Goal: Task Accomplishment & Management: Use online tool/utility

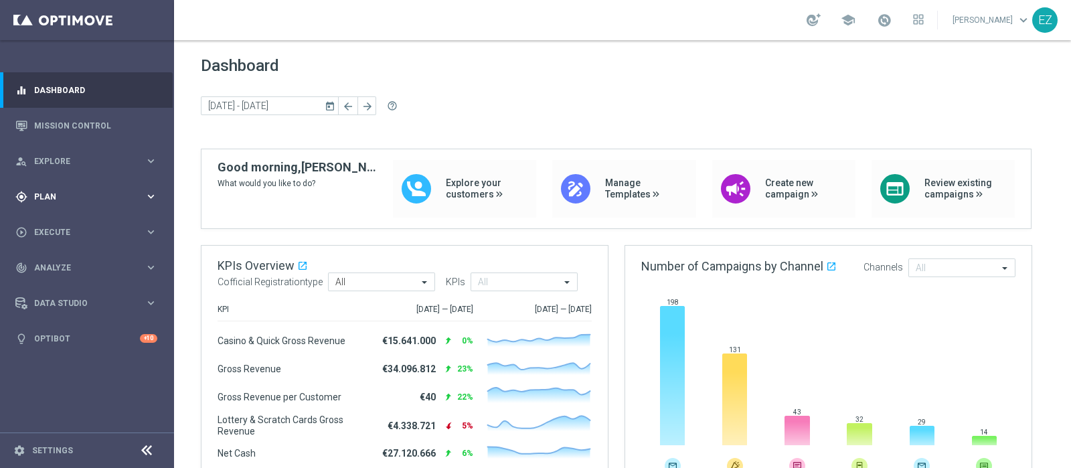
click at [49, 191] on div "gps_fixed Plan" at bounding box center [79, 197] width 129 height 12
click at [62, 258] on accordion "Templates keyboard_arrow_right Optimail OptiMobile In-App OptiMobile Push Optip…" at bounding box center [104, 264] width 138 height 20
click at [61, 264] on span "Templates" at bounding box center [83, 264] width 96 height 8
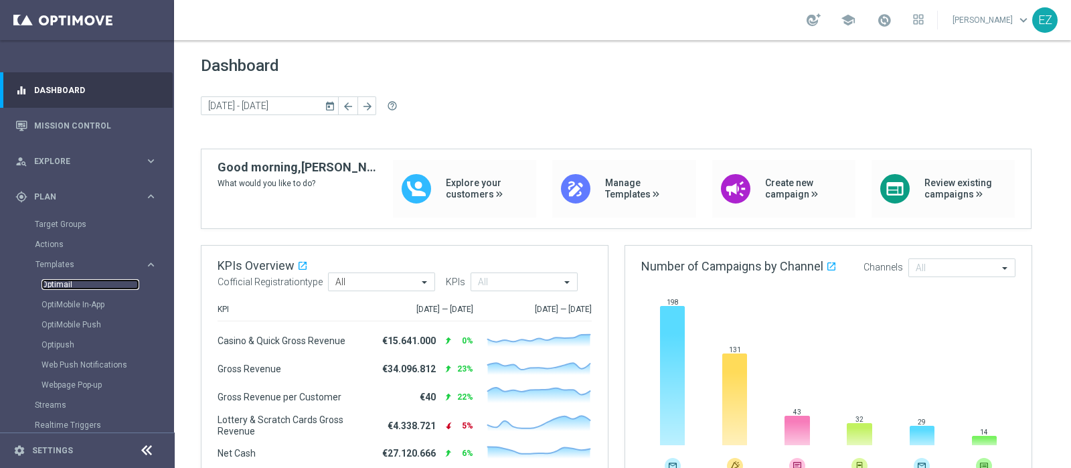
click at [67, 282] on link "Optimail" at bounding box center [91, 284] width 98 height 11
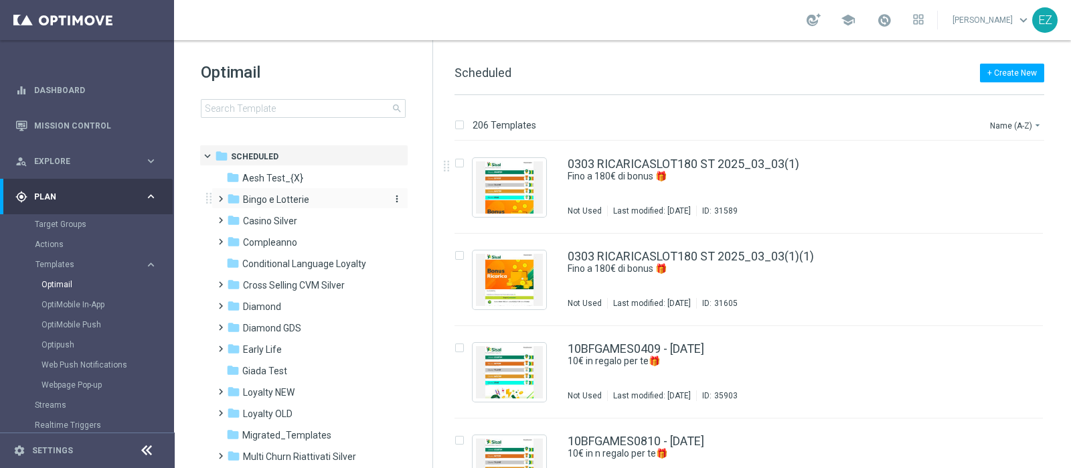
click at [295, 193] on span "Bingo e Lotterie" at bounding box center [276, 199] width 66 height 12
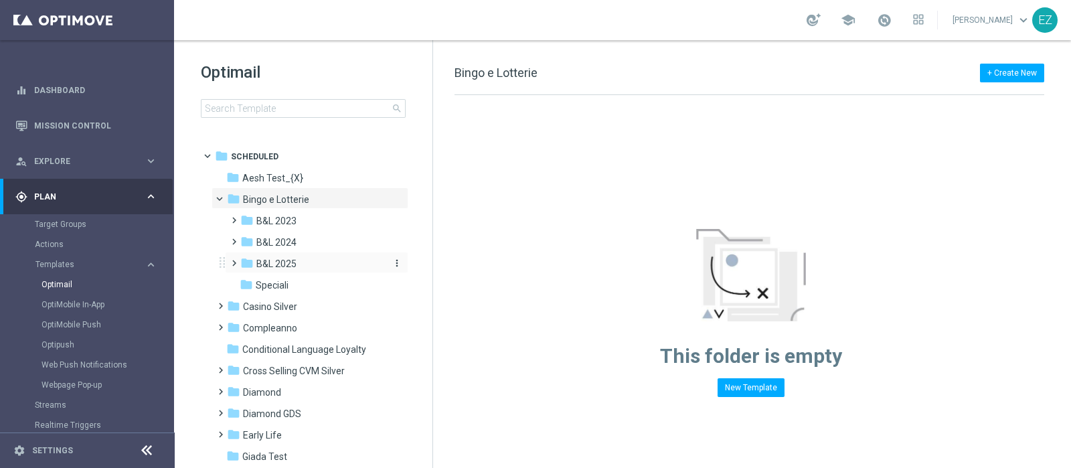
click at [284, 256] on div "folder B&L 2025" at bounding box center [311, 263] width 143 height 15
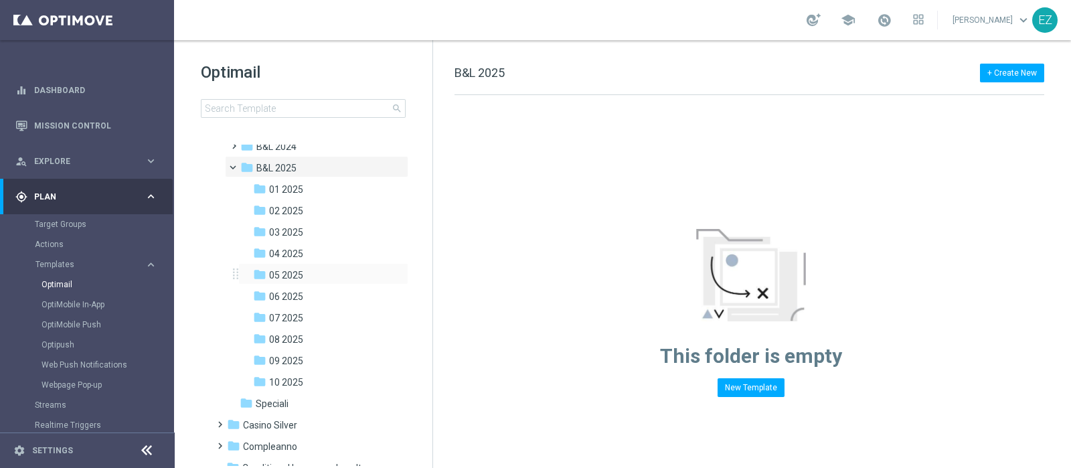
scroll to position [111, 0]
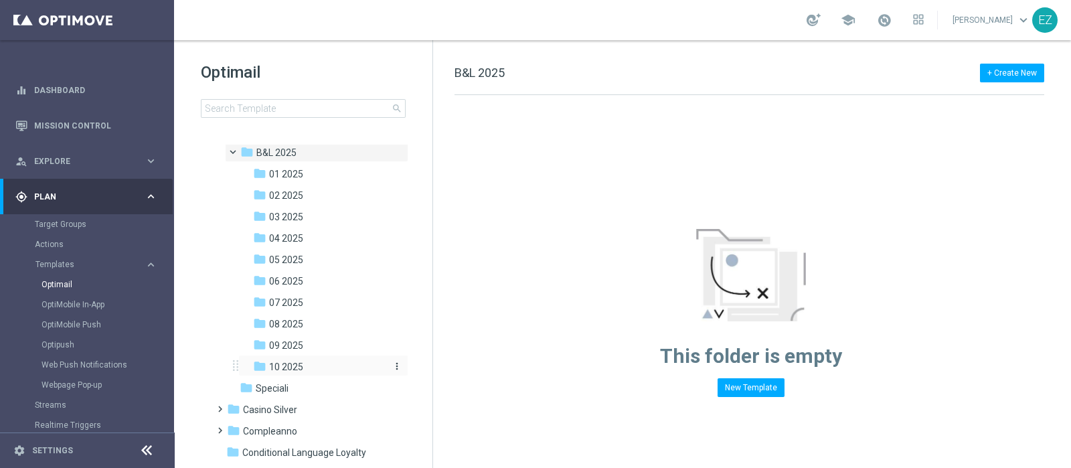
click at [300, 370] on span "10 2025" at bounding box center [286, 367] width 34 height 12
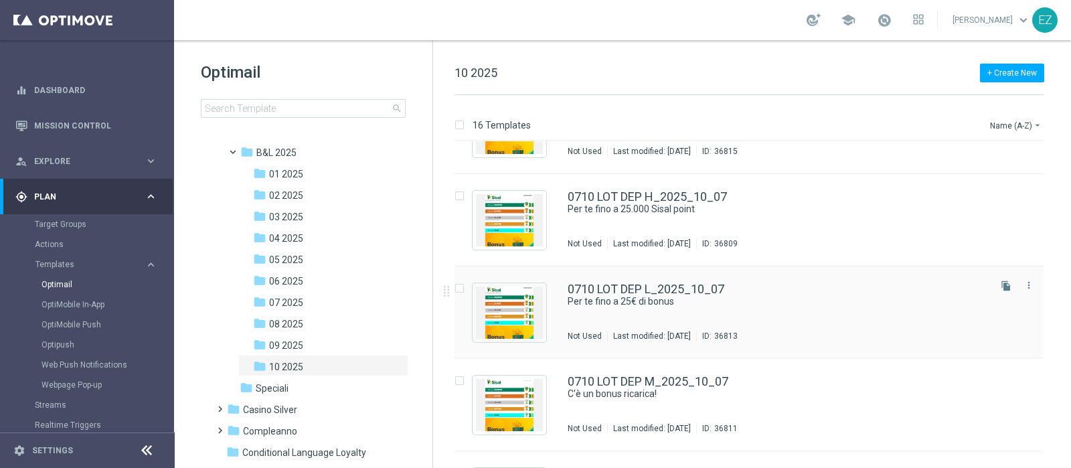
scroll to position [892, 0]
click at [298, 322] on span "08 2025" at bounding box center [286, 324] width 34 height 12
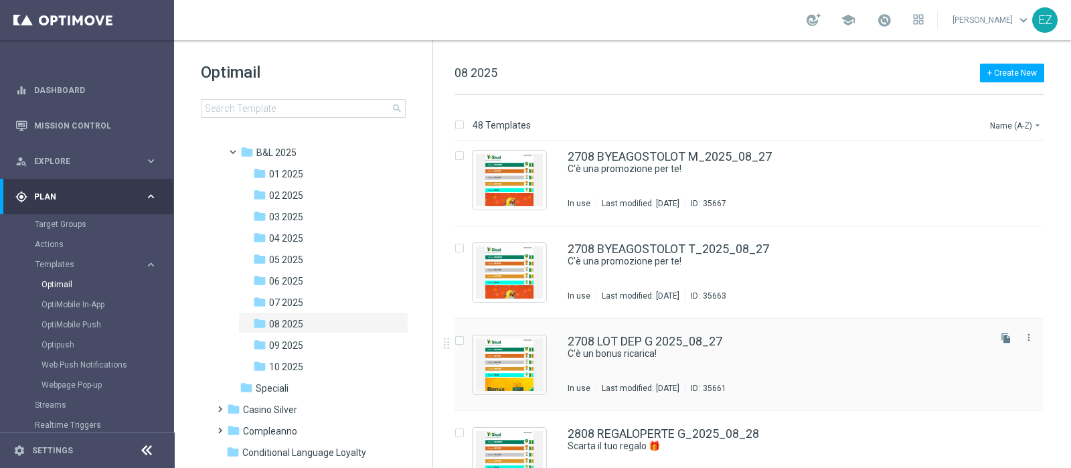
scroll to position [3980, 0]
click at [1027, 250] on button "more_vert" at bounding box center [1028, 244] width 13 height 16
click at [986, 284] on div "drive_file_move Copy To" at bounding box center [966, 277] width 107 height 19
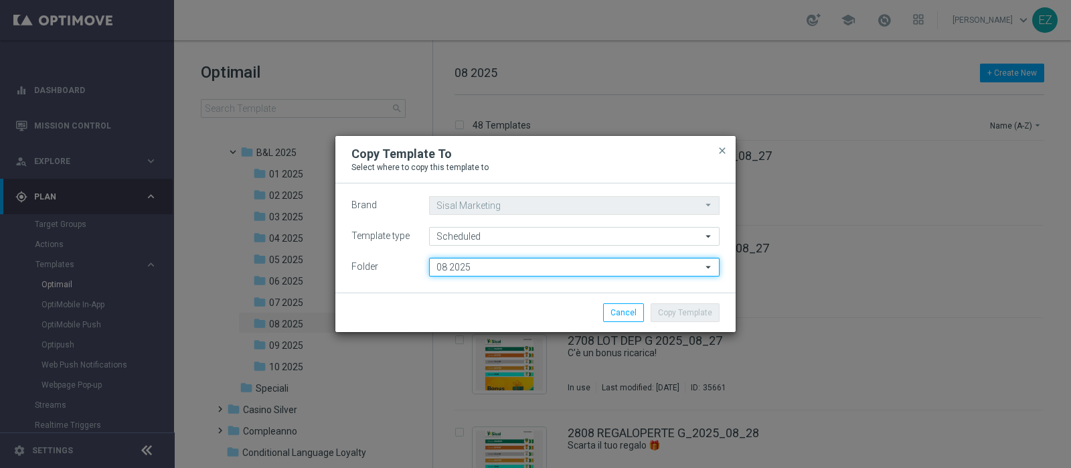
click at [477, 272] on input "08 2025" at bounding box center [574, 267] width 291 height 19
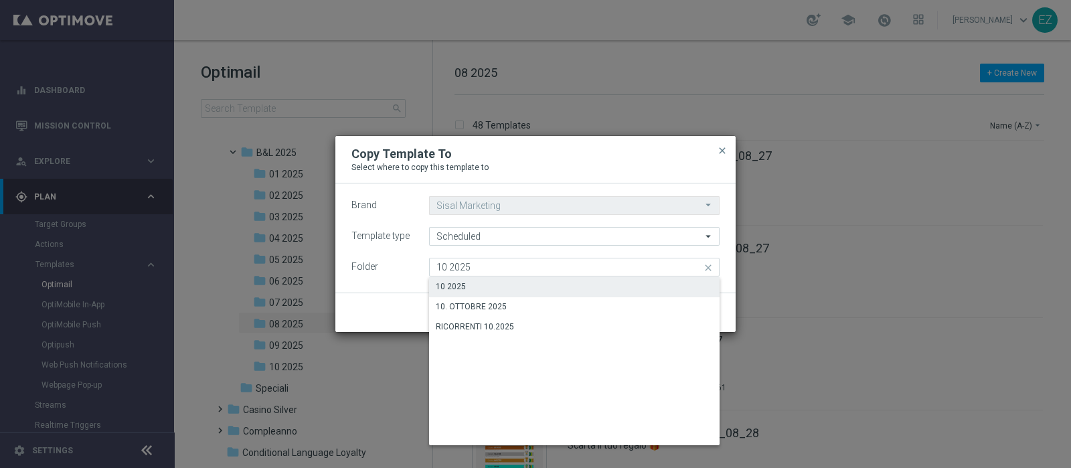
click at [472, 280] on div "10 2025" at bounding box center [574, 286] width 291 height 19
type input "10 2025"
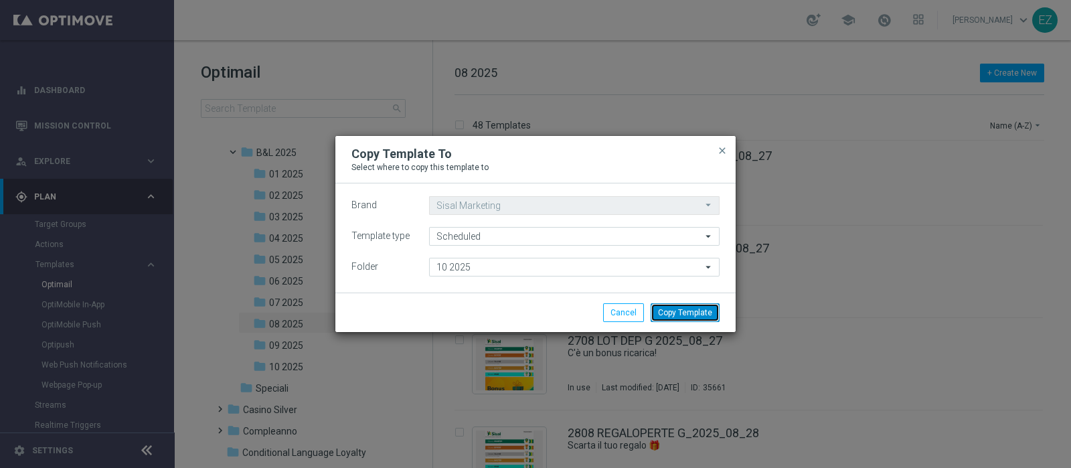
click at [689, 311] on button "Copy Template" at bounding box center [685, 312] width 69 height 19
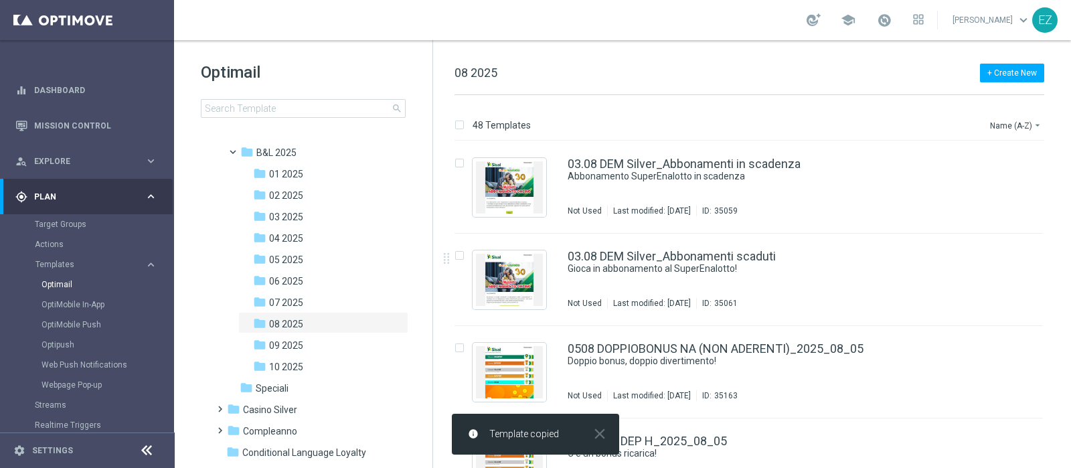
scroll to position [0, 0]
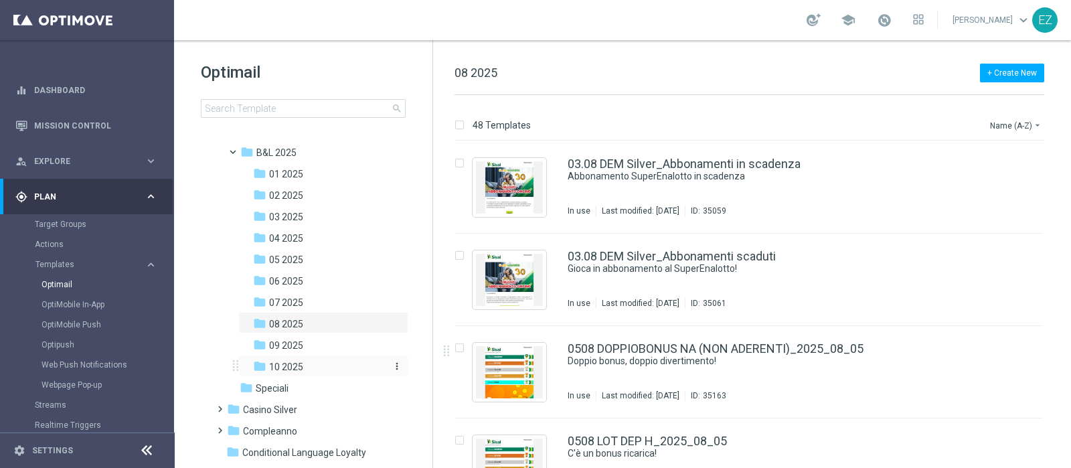
click at [302, 370] on span "10 2025" at bounding box center [286, 367] width 34 height 12
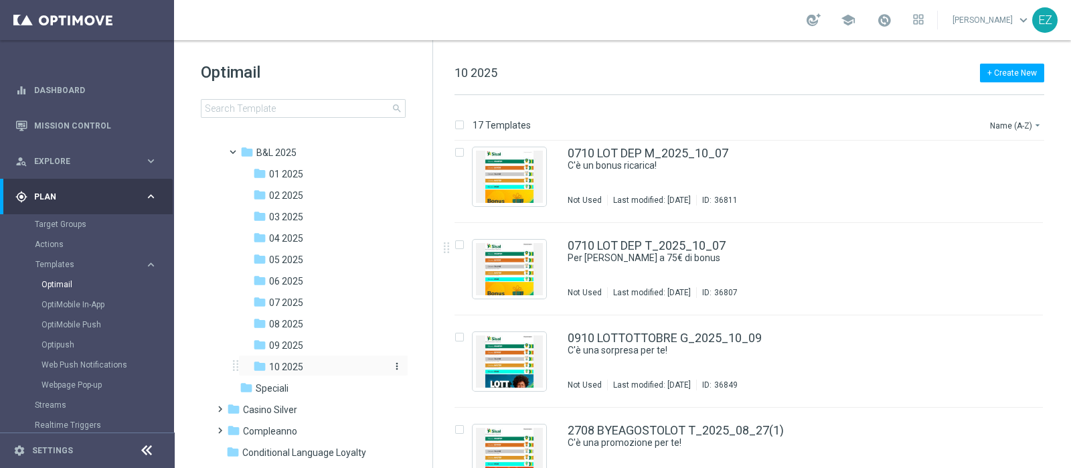
scroll to position [1243, 0]
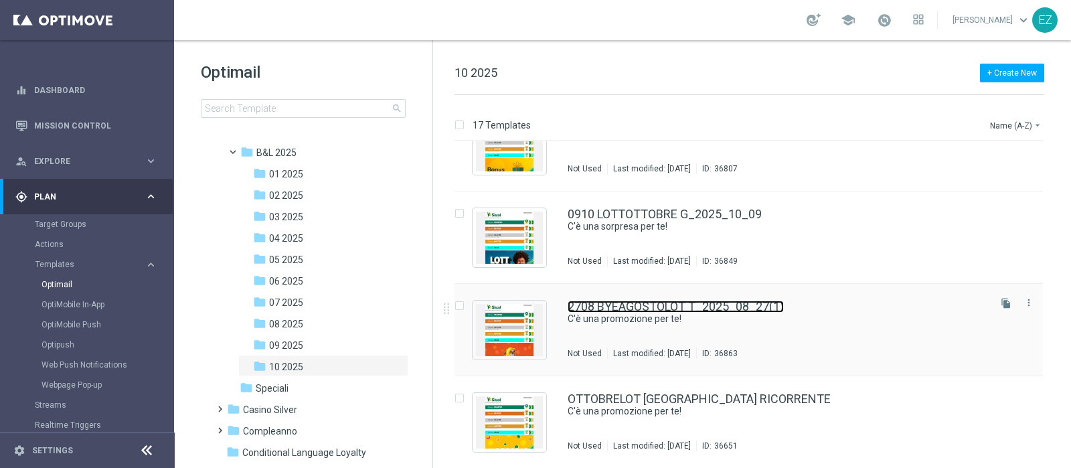
click at [643, 303] on link "2708 BYEAGOSTOLOT T_2025_08_27(1)" at bounding box center [676, 307] width 216 height 12
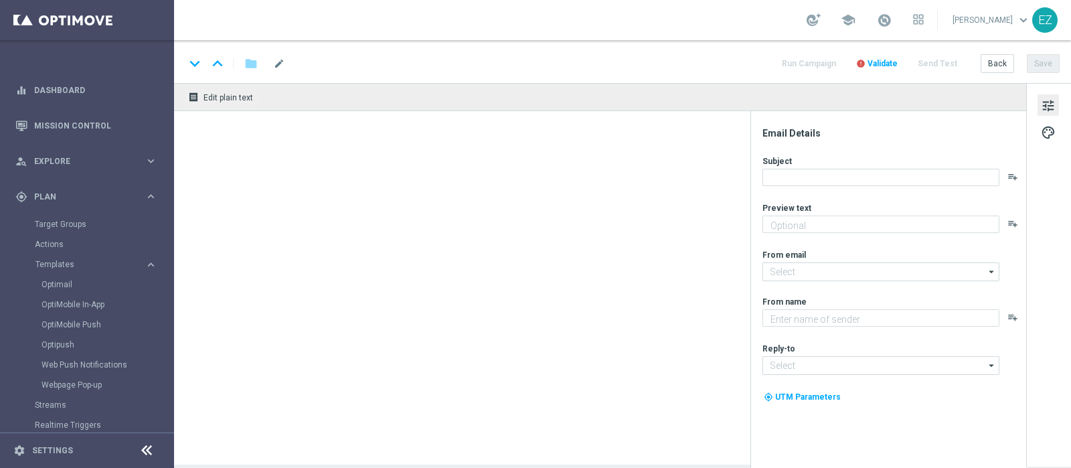
type input "2708 BYEAGOSTOLOT T_2025_08_27(1)"
type textarea "Fino a 50€ di bonus"
type textarea "Sisal"
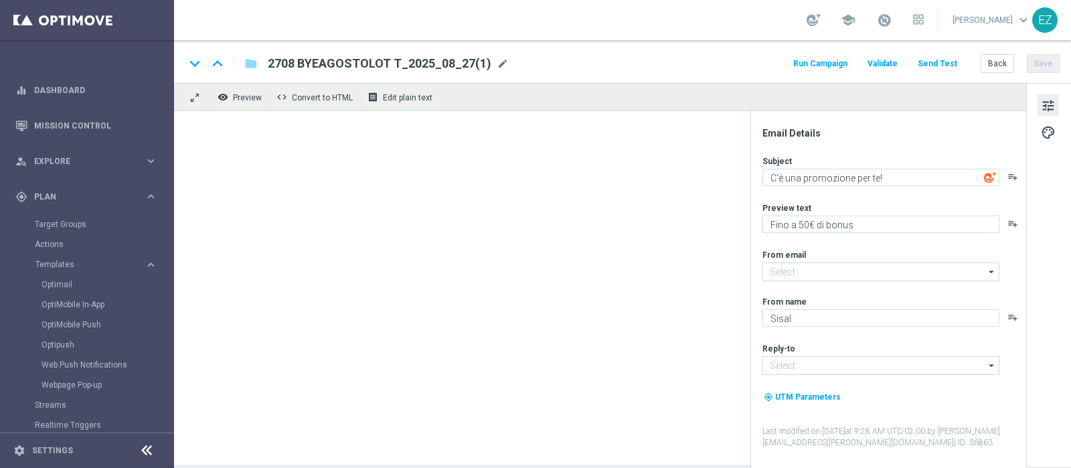
type input "[EMAIL_ADDRESS][DOMAIN_NAME]"
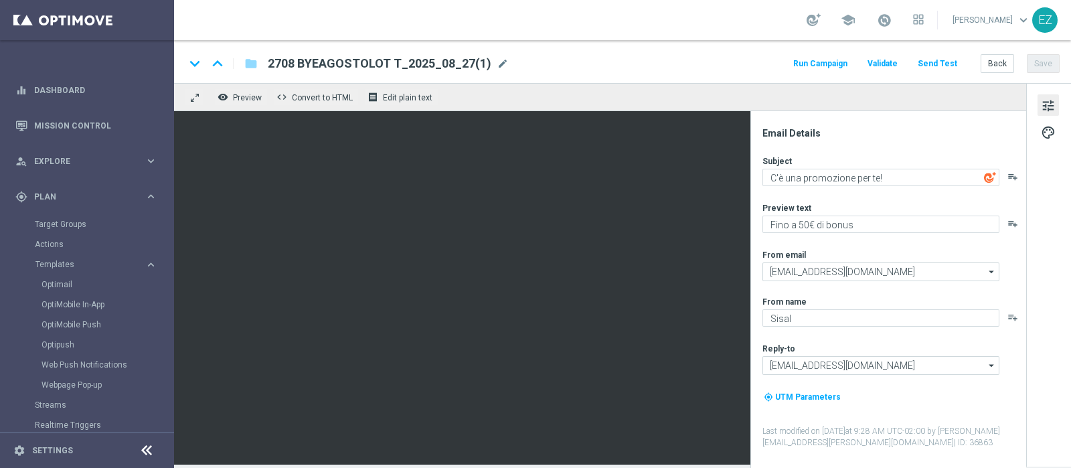
click at [498, 62] on span "mode_edit" at bounding box center [503, 64] width 12 height 12
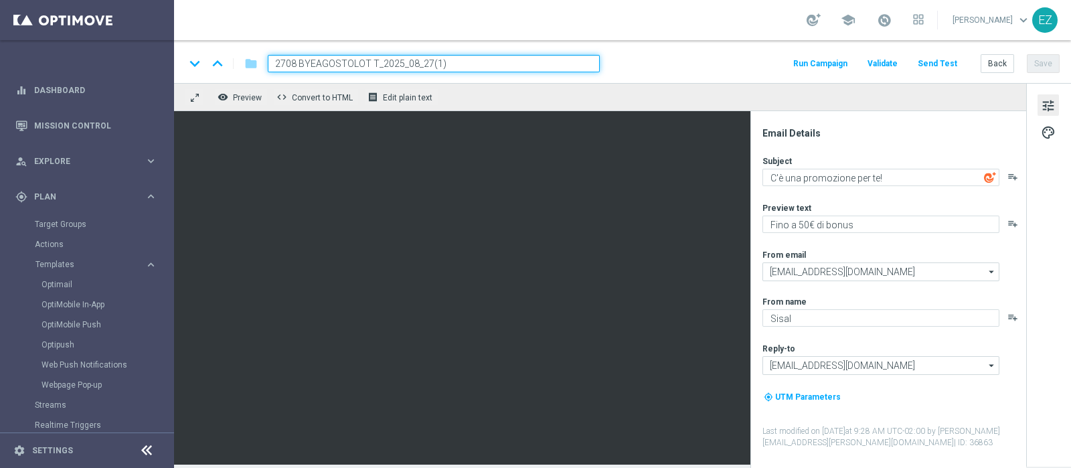
drag, startPoint x: 374, startPoint y: 62, endPoint x: 228, endPoint y: 56, distance: 146.0
click at [228, 56] on div "keyboard_arrow_down keyboard_arrow_up folder 2708 BYEAGOSTOLOT T_2025_08_27(1)" at bounding box center [392, 63] width 415 height 17
paste input "0910 LOTTOTTOBRE"
click at [463, 60] on input "0910 LOTTOTTOBRE T_2025_08_27(1)" at bounding box center [434, 63] width 332 height 17
type input "0910 LOTTOTTOBRE T_2025_10_09"
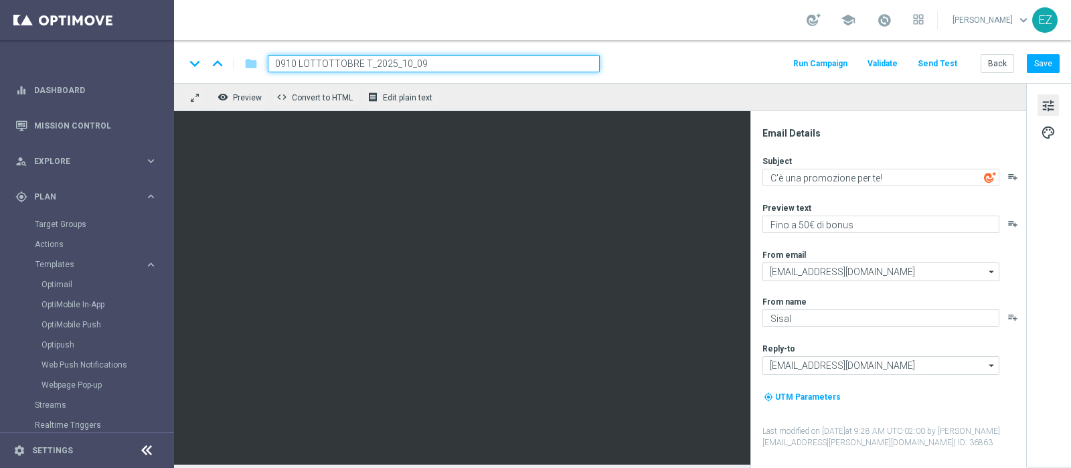
click at [637, 61] on div "keyboard_arrow_down keyboard_arrow_up folder 0910 LOTTOTTOBRE T_2025_10_09 Run …" at bounding box center [622, 63] width 875 height 17
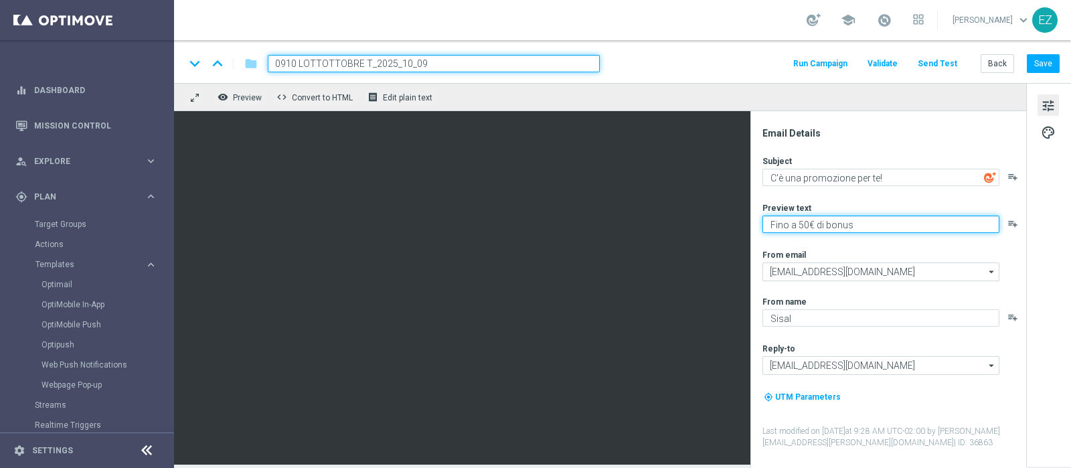
click at [801, 225] on textarea "Fino a 50€ di bonus" at bounding box center [880, 224] width 237 height 17
type textarea "Fino a 60€ di bonus"
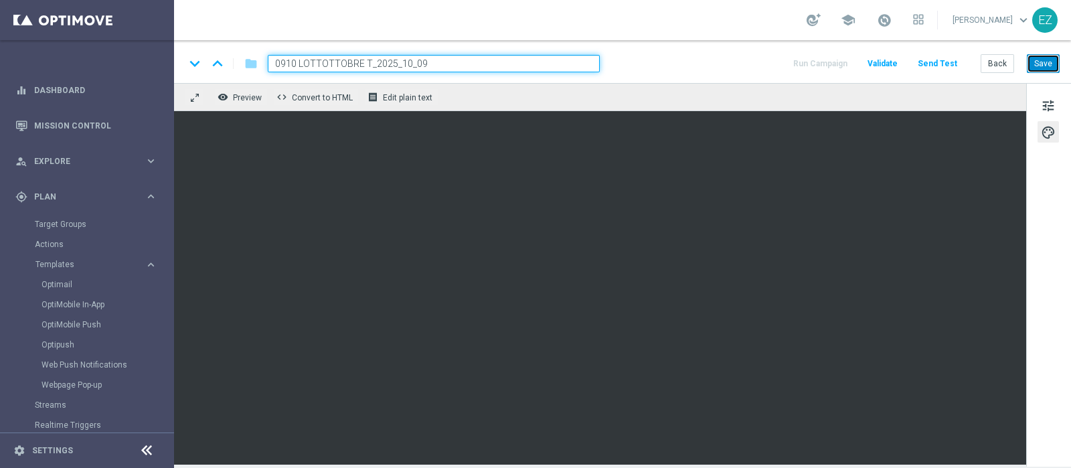
click at [1048, 62] on button "Save" at bounding box center [1043, 63] width 33 height 19
click at [1056, 63] on button "Save" at bounding box center [1043, 63] width 33 height 19
